Goal: Information Seeking & Learning: Learn about a topic

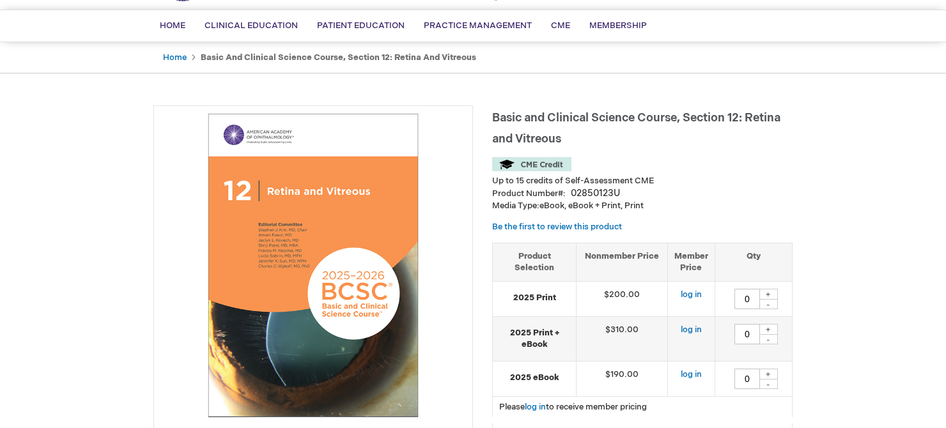
scroll to position [86, 0]
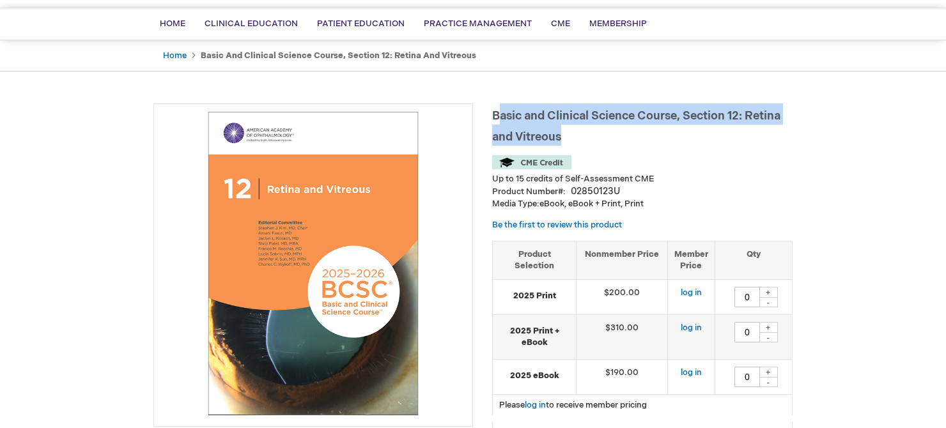
drag, startPoint x: 498, startPoint y: 117, endPoint x: 565, endPoint y: 137, distance: 70.6
click at [563, 135] on h1 "Basic and Clinical Science Course, Section 12: Retina and Vitreous" at bounding box center [642, 125] width 300 height 42
click at [569, 138] on h1 "Basic and Clinical Science Course, Section 12: Retina and Vitreous" at bounding box center [642, 125] width 300 height 42
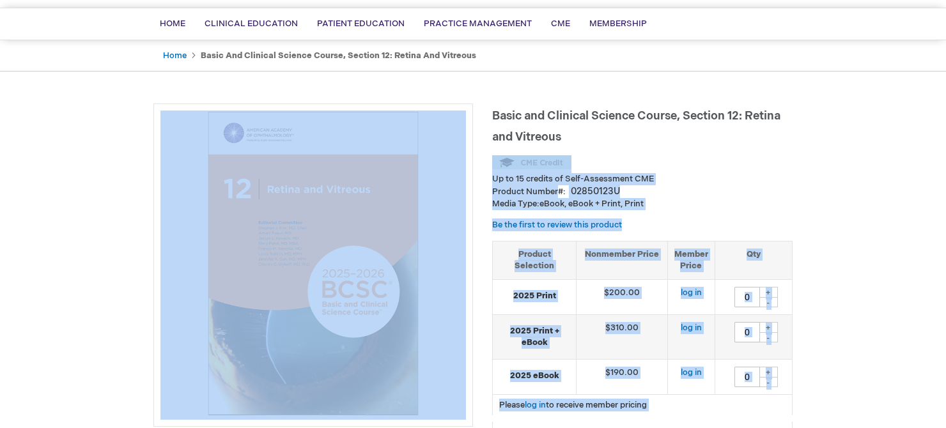
drag, startPoint x: 564, startPoint y: 139, endPoint x: 482, endPoint y: 107, distance: 87.6
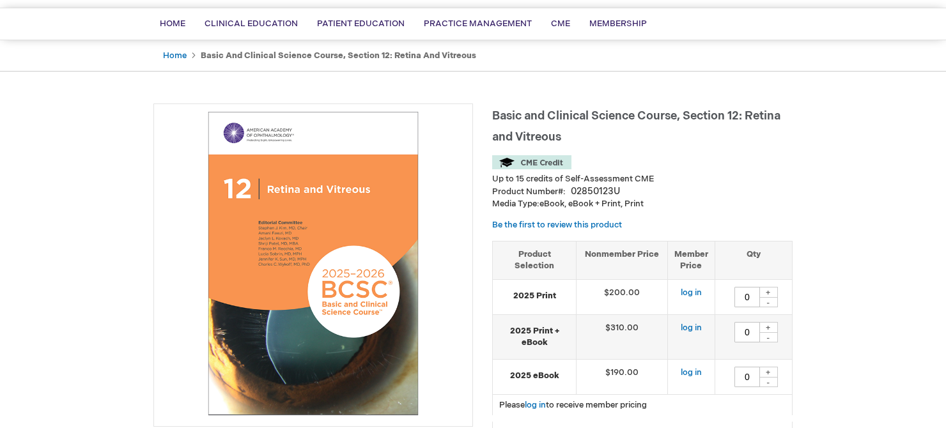
click at [527, 121] on span "Basic and Clinical Science Course, Section 12: Retina and Vitreous" at bounding box center [636, 126] width 288 height 35
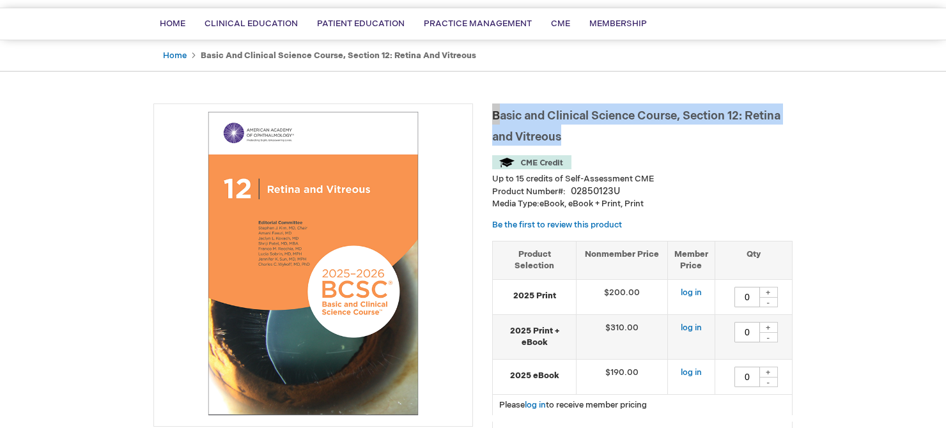
drag, startPoint x: 562, startPoint y: 137, endPoint x: 495, endPoint y: 112, distance: 72.2
click at [495, 112] on h1 "Basic and Clinical Science Course, Section 12: Retina and Vitreous" at bounding box center [642, 125] width 300 height 42
copy span "Basic and Clinical Science Course, Section 12: Retina and Vitreous"
